Goal: Transaction & Acquisition: Purchase product/service

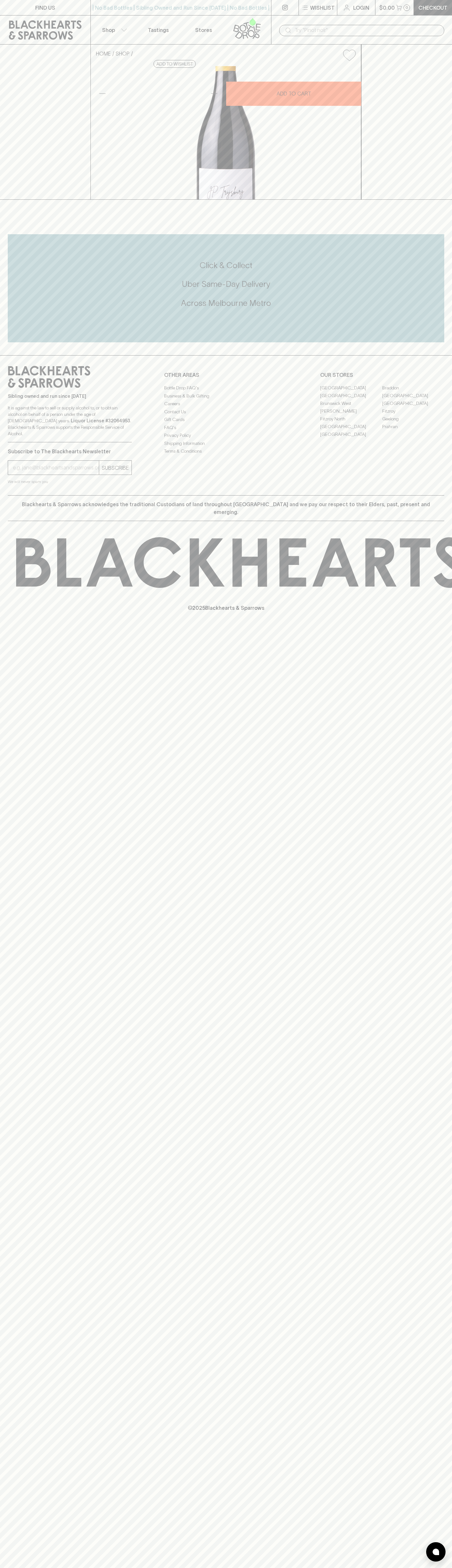
click at [428, 200] on div "HOME SHOP Jean Paul Trijsburg Malbec 2021 $30.00 Add to wishlist 10% discount w…" at bounding box center [226, 122] width 452 height 155
click at [185, 1567] on html "FIND US | No Bad Bottles | Sibling Owned and Run Since 2006 | No Bad Bottles | …" at bounding box center [226, 784] width 452 height 1568
click at [26, 200] on div "HOME SHOP Jean Paul Trijsburg Malbec 2021 $30.00 Add to wishlist 10% discount w…" at bounding box center [226, 122] width 452 height 155
